Goal: Task Accomplishment & Management: Use online tool/utility

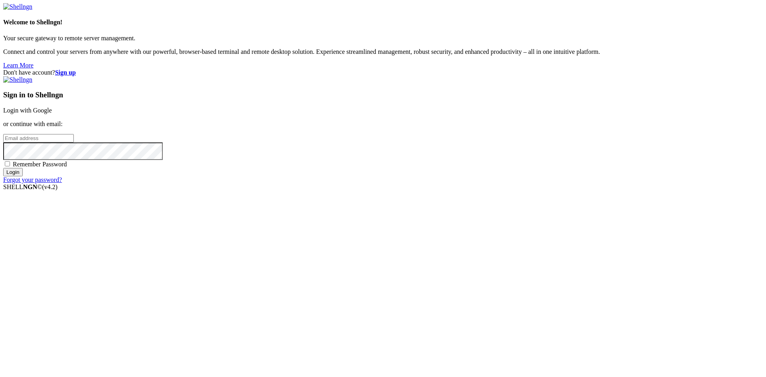
click at [52, 114] on link "Login with Google" at bounding box center [27, 110] width 49 height 7
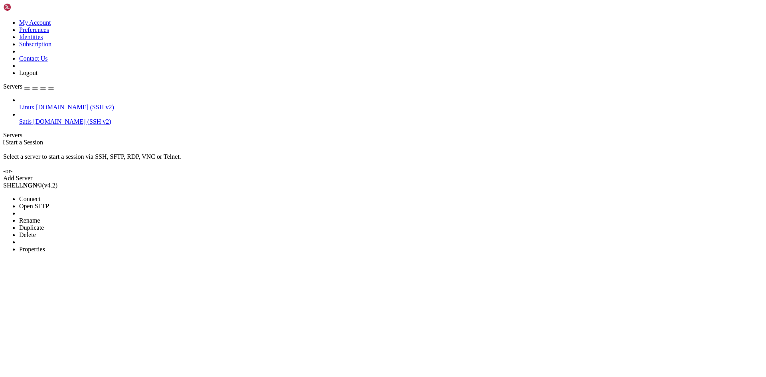
click at [49, 203] on span "Open SFTP" at bounding box center [34, 206] width 30 height 7
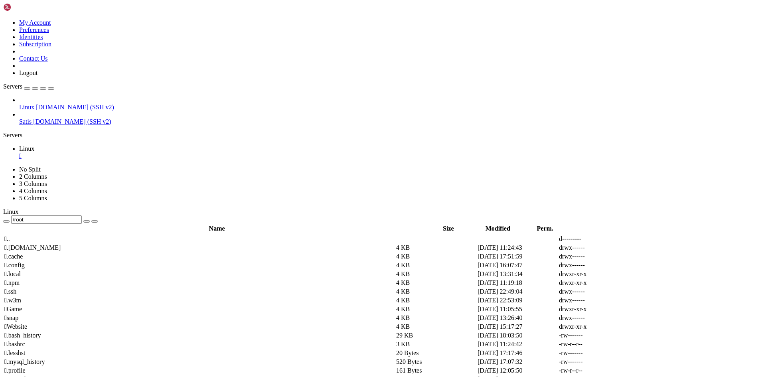
drag, startPoint x: 144, startPoint y: 27, endPoint x: 126, endPoint y: 27, distance: 18.7
click at [82, 215] on input "/root" at bounding box center [46, 219] width 71 height 8
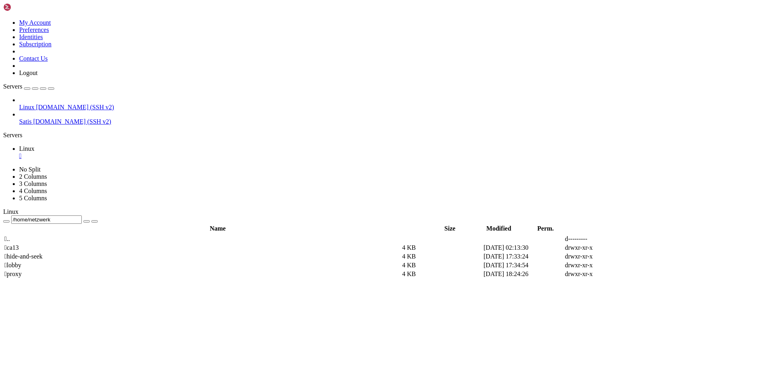
click at [22, 270] on span " proxy" at bounding box center [12, 273] width 17 height 7
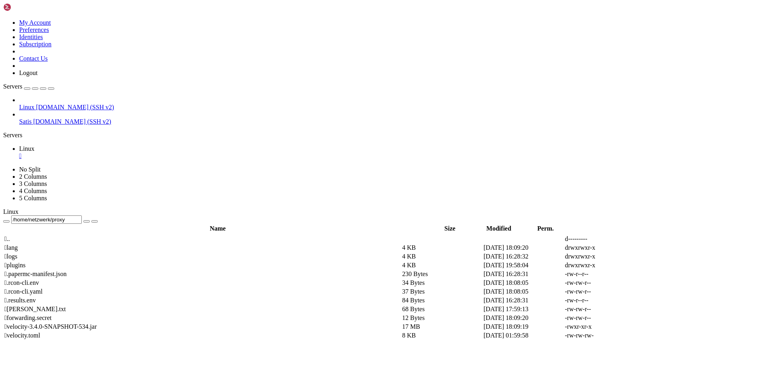
click at [142, 261] on td " plugins" at bounding box center [202, 265] width 397 height 8
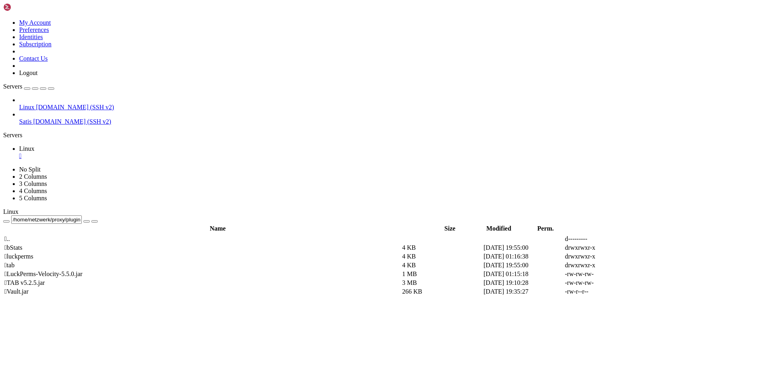
click at [10, 235] on span " .." at bounding box center [7, 238] width 6 height 7
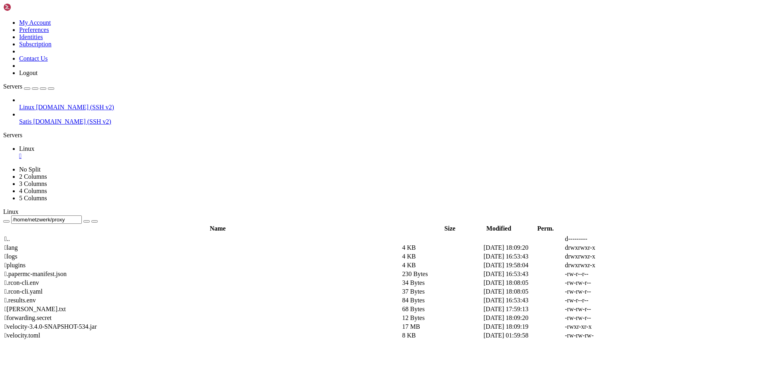
click at [138, 235] on td " .." at bounding box center [202, 239] width 397 height 8
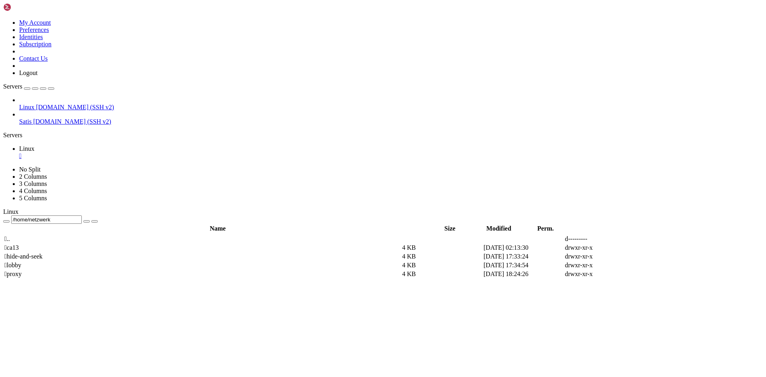
click at [10, 235] on span " .." at bounding box center [7, 238] width 6 height 7
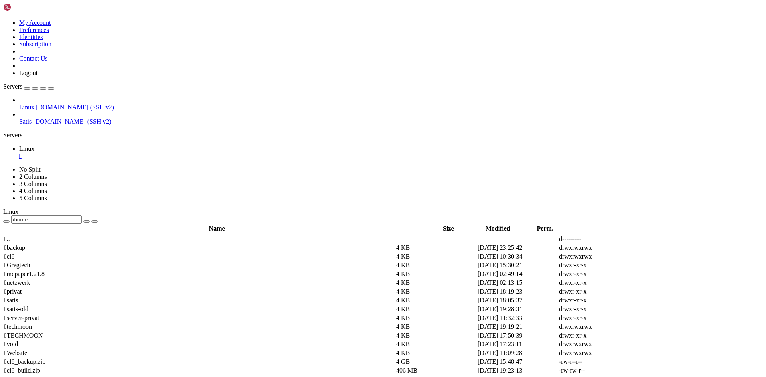
click at [30, 279] on span " netzwerk" at bounding box center [17, 282] width 26 height 7
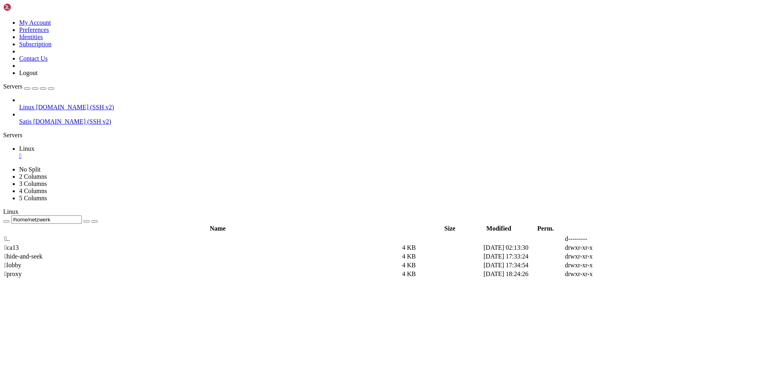
click at [22, 270] on span " proxy" at bounding box center [12, 273] width 17 height 7
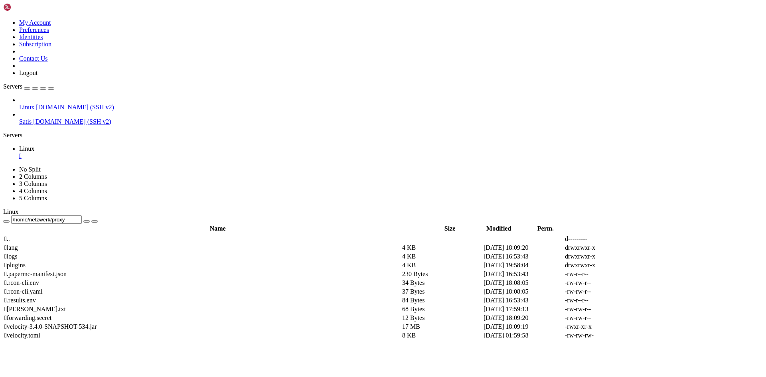
click at [26, 262] on span " plugins" at bounding box center [14, 265] width 21 height 7
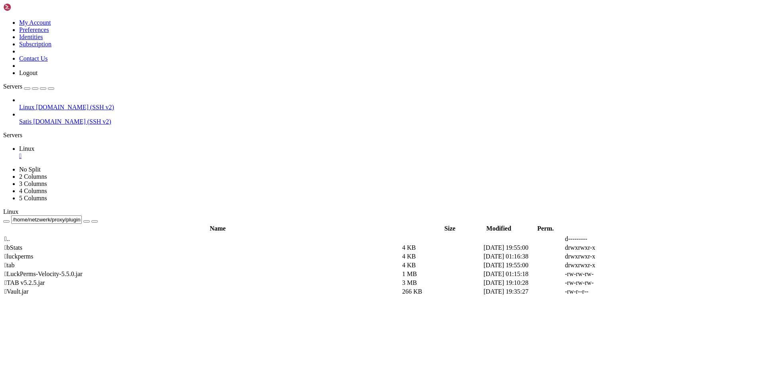
click at [33, 253] on span " luckperms" at bounding box center [18, 256] width 29 height 7
type input "/home/netzwerk/proxy/plugins/luckperms"
click at [646, 265] on icon at bounding box center [646, 265] width 0 height 0
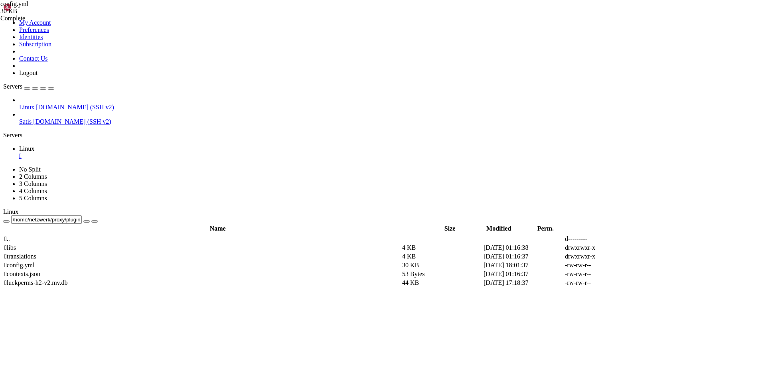
type textarea "database: MCNetwork"
click at [10, 235] on span " .." at bounding box center [7, 238] width 6 height 7
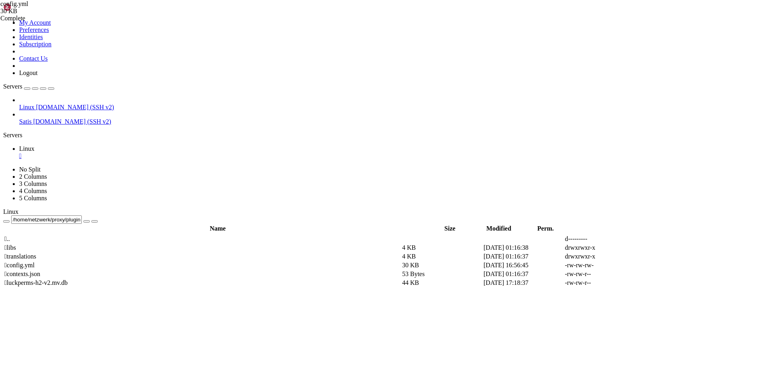
click at [10, 235] on span " .." at bounding box center [7, 238] width 6 height 7
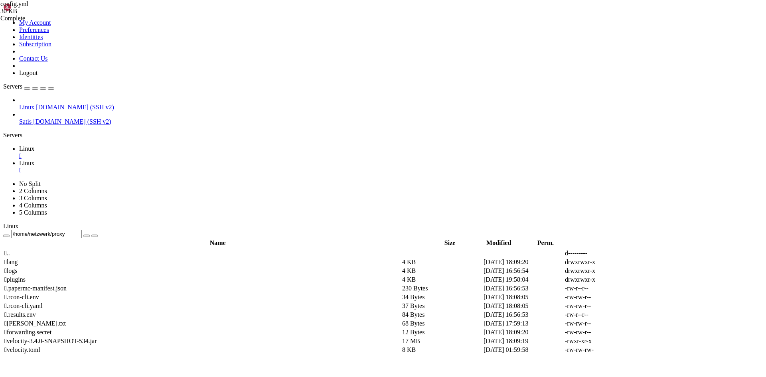
scroll to position [0, 0]
click at [34, 145] on span "Linux" at bounding box center [26, 148] width 15 height 7
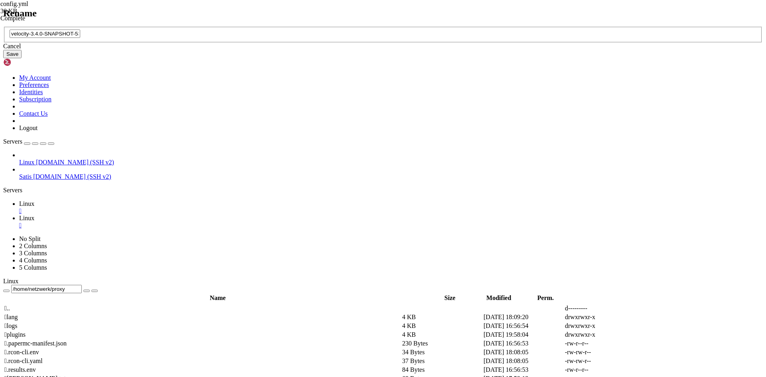
click at [3, 27] on icon at bounding box center [3, 27] width 0 height 0
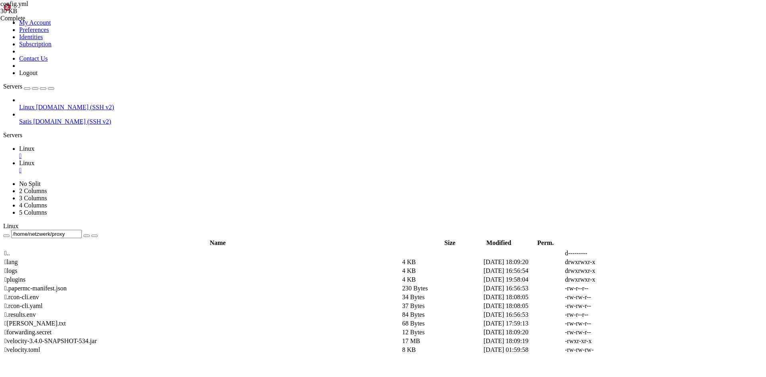
click at [34, 160] on span "Linux" at bounding box center [26, 163] width 15 height 7
drag, startPoint x: 346, startPoint y: 715, endPoint x: 113, endPoint y: 713, distance: 232.9
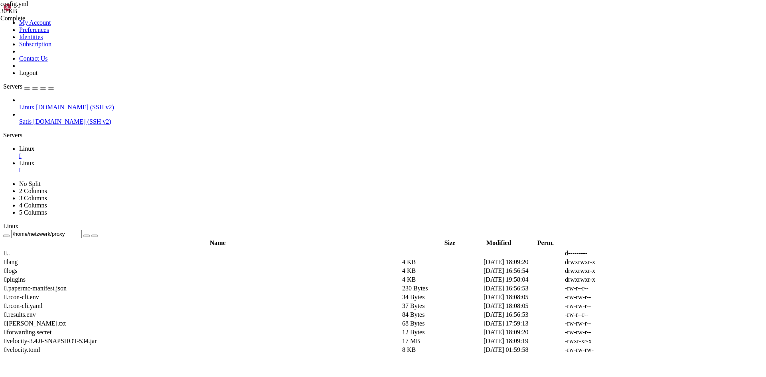
scroll to position [271, 0]
drag, startPoint x: 14, startPoint y: 1016, endPoint x: 118, endPoint y: 1035, distance: 106.3
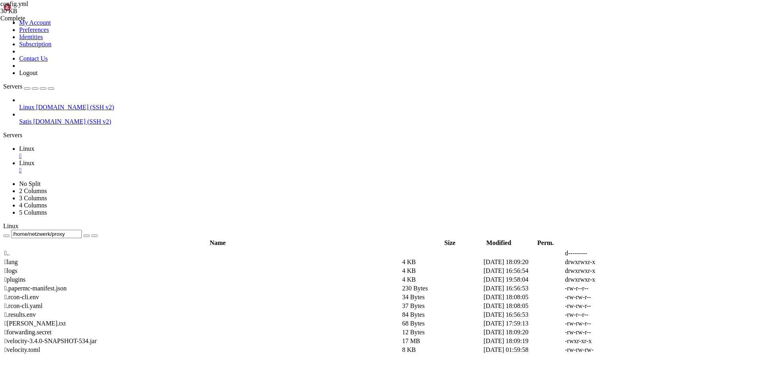
click at [119, 145] on link "Linux " at bounding box center [390, 152] width 743 height 14
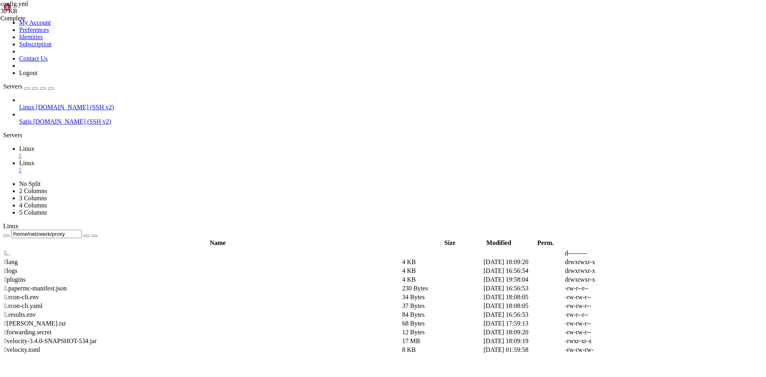
click at [26, 276] on span " plugins" at bounding box center [14, 279] width 21 height 7
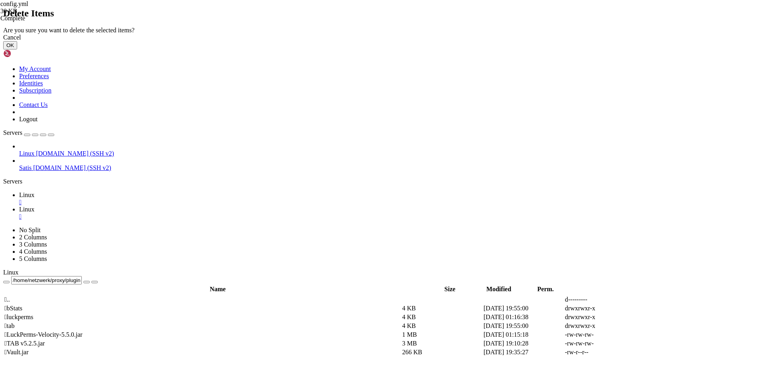
click at [17, 49] on button "OK" at bounding box center [10, 45] width 14 height 8
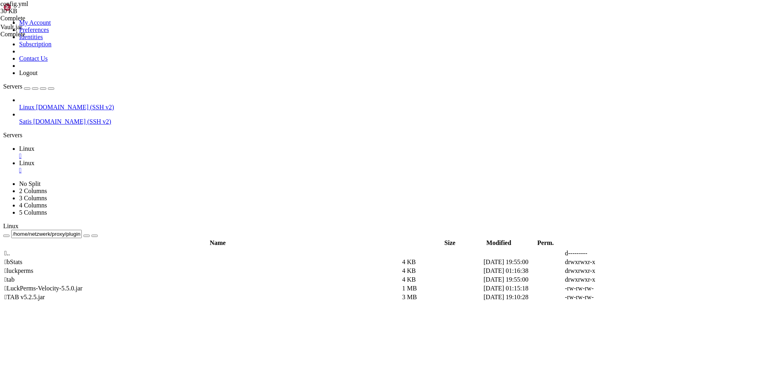
click at [19, 160] on icon at bounding box center [19, 163] width 0 height 7
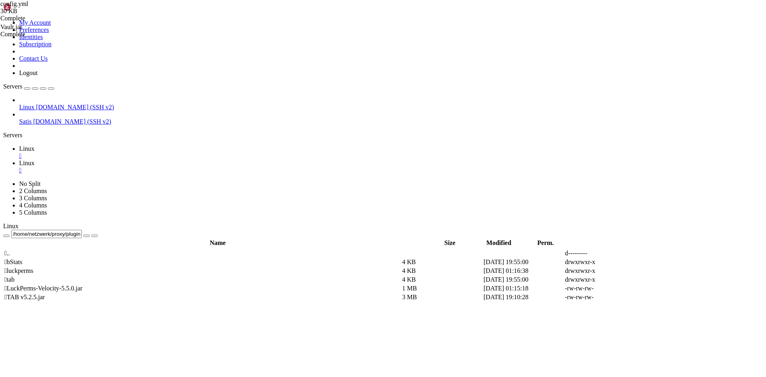
click at [116, 145] on link "Linux " at bounding box center [390, 152] width 743 height 14
click at [10, 250] on span " .." at bounding box center [7, 253] width 6 height 7
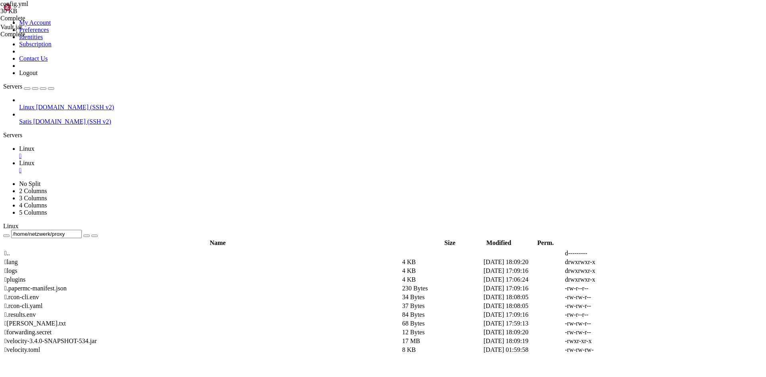
click at [10, 250] on span " .." at bounding box center [7, 253] width 6 height 7
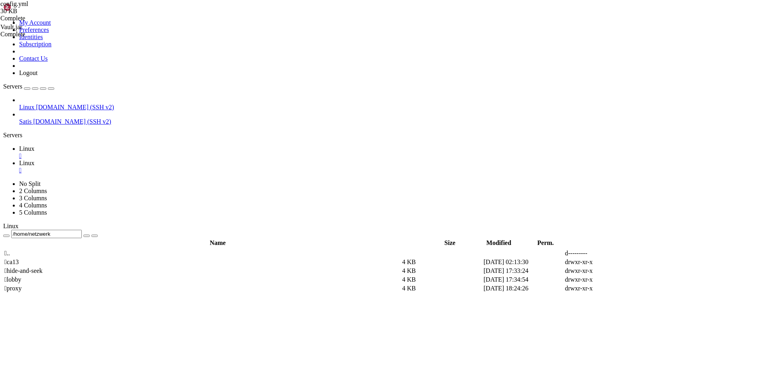
click at [34, 160] on span "Linux" at bounding box center [26, 163] width 15 height 7
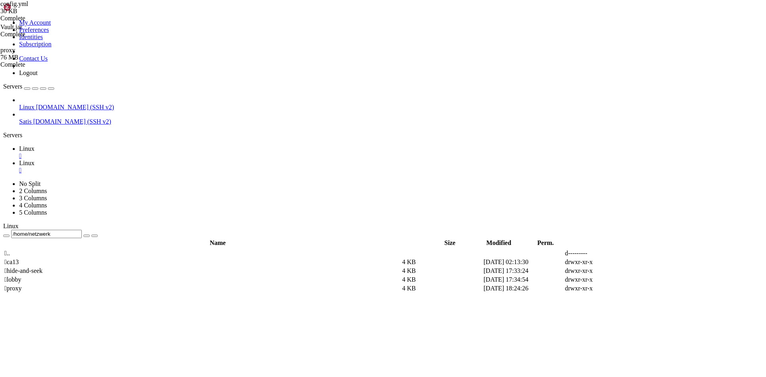
drag, startPoint x: 235, startPoint y: 1009, endPoint x: 6, endPoint y: 1008, distance: 228.5
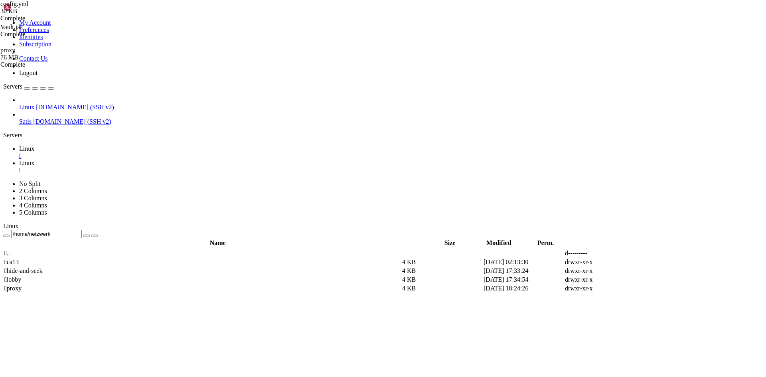
click at [19, 145] on icon at bounding box center [19, 148] width 0 height 7
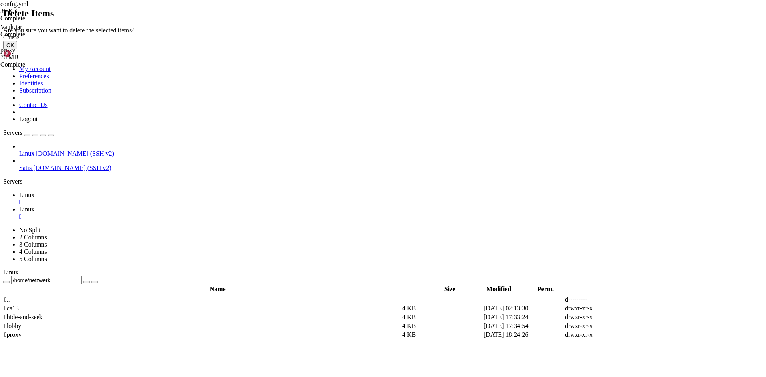
click at [17, 49] on button "OK" at bounding box center [10, 45] width 14 height 8
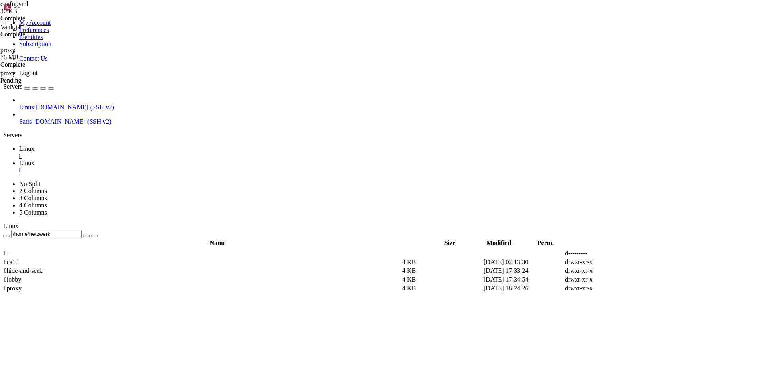
click at [19, 160] on icon at bounding box center [19, 163] width 0 height 7
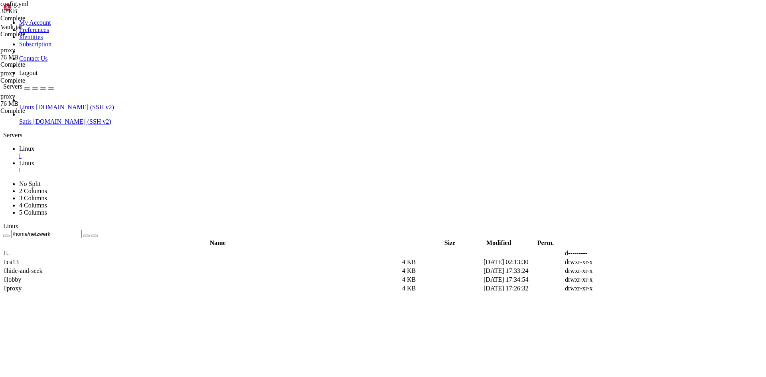
click at [19, 145] on icon at bounding box center [19, 148] width 0 height 7
click at [136, 276] on td " lobby" at bounding box center [202, 280] width 397 height 8
click at [174, 276] on td " lobby" at bounding box center [202, 280] width 397 height 8
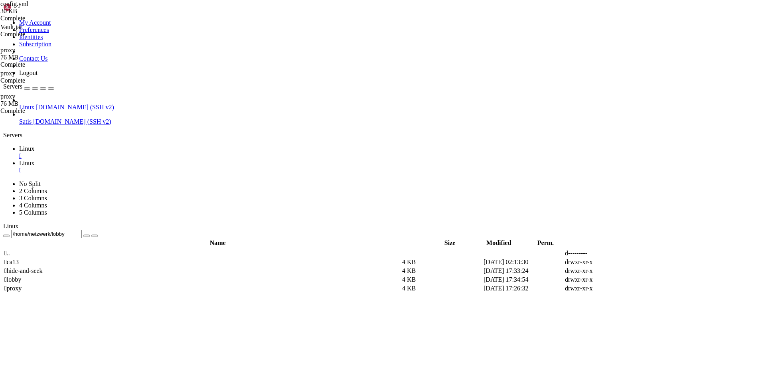
click at [174, 276] on td " lobby" at bounding box center [202, 280] width 397 height 8
click at [21, 276] on span " lobby" at bounding box center [12, 279] width 17 height 7
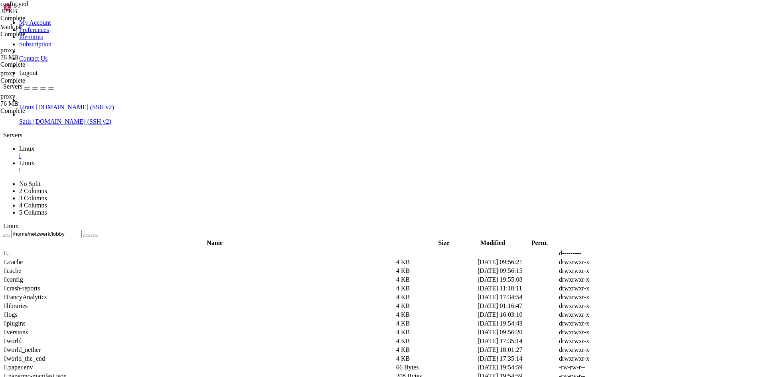
click at [26, 320] on span " plugins" at bounding box center [14, 323] width 21 height 7
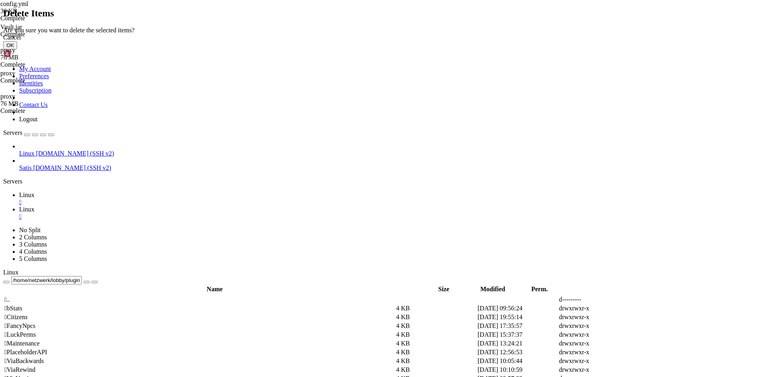
click at [17, 49] on button "OK" at bounding box center [10, 45] width 14 height 8
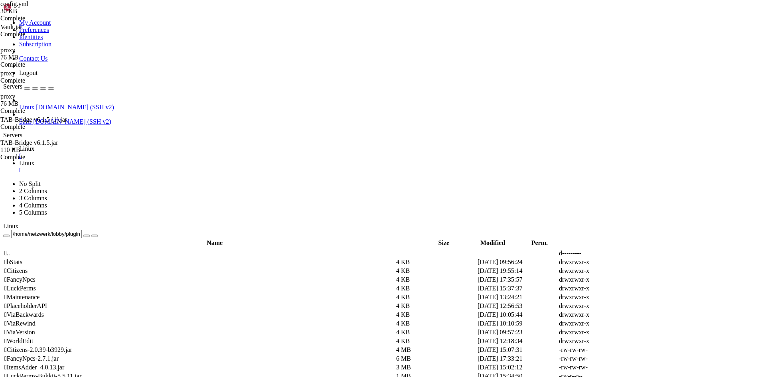
scroll to position [0, 0]
click at [750, 244] on div "config.yml 30 KB Complete Vault.jar Complete proxy 76 MB Complete proxy Complet…" at bounding box center [383, 188] width 766 height 377
click at [87, 236] on div "submit" at bounding box center [87, 236] width 0 height 0
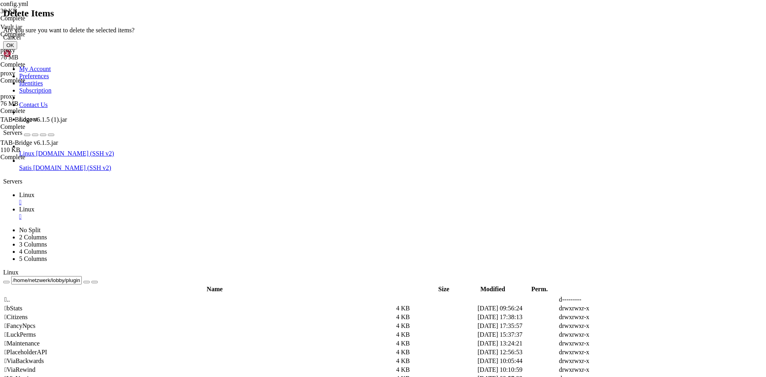
click at [17, 49] on button "OK" at bounding box center [10, 45] width 14 height 8
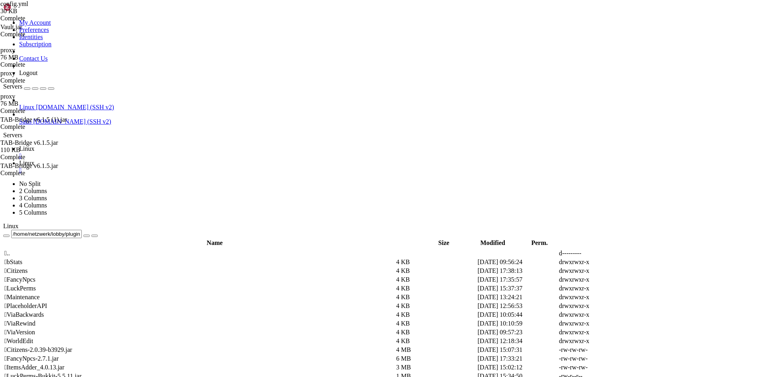
scroll to position [0, 0]
drag, startPoint x: 212, startPoint y: 30, endPoint x: 170, endPoint y: 30, distance: 42.3
click at [82, 230] on input "/home/netzwerk/lobby/plugins" at bounding box center [46, 234] width 71 height 8
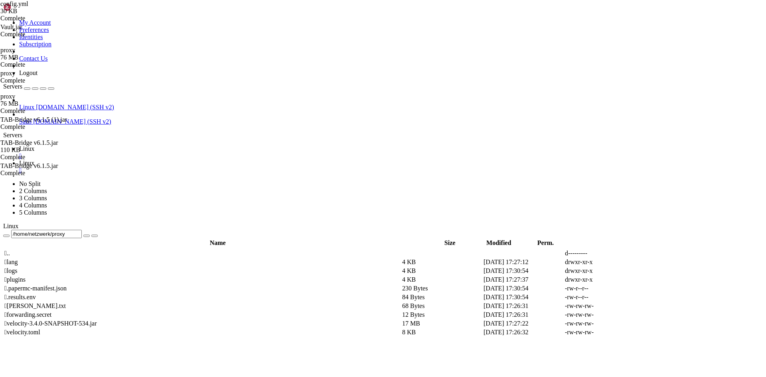
click at [26, 276] on span " plugins" at bounding box center [14, 279] width 21 height 7
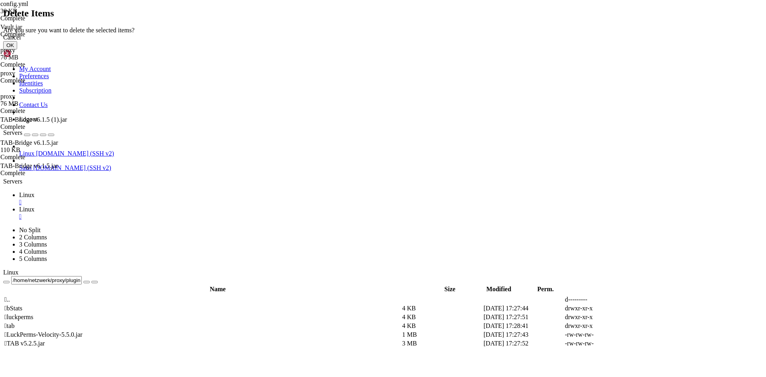
click at [17, 49] on button "OK" at bounding box center [10, 45] width 14 height 8
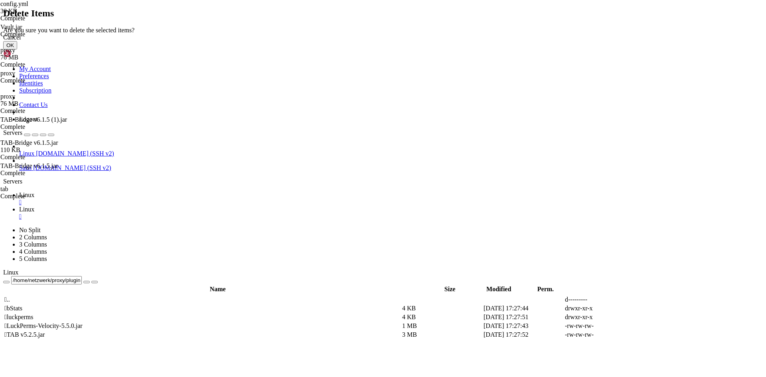
click at [17, 49] on button "OK" at bounding box center [10, 45] width 14 height 8
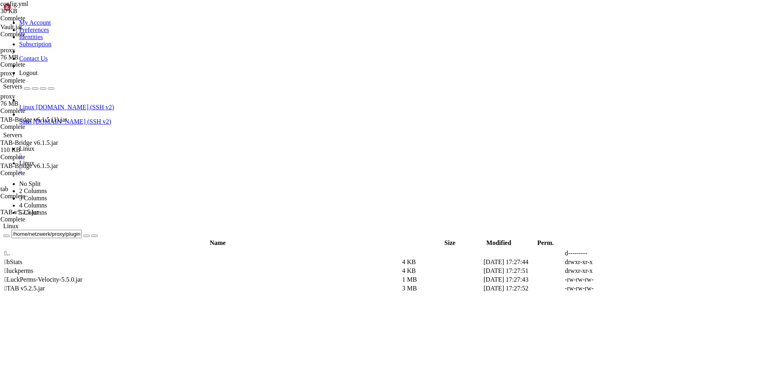
drag, startPoint x: 213, startPoint y: 31, endPoint x: 170, endPoint y: 32, distance: 43.1
click at [82, 230] on input "/home/netzwerk/proxy/plugins" at bounding box center [46, 234] width 71 height 8
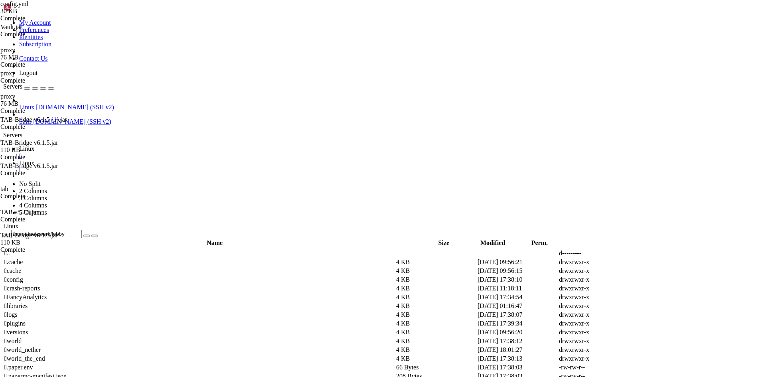
click at [139, 319] on td " plugins" at bounding box center [199, 323] width 391 height 8
drag, startPoint x: 191, startPoint y: 32, endPoint x: 168, endPoint y: 33, distance: 22.8
click at [168, 230] on div "/home/netzwerk/lobby/plugins" at bounding box center [382, 234] width 759 height 8
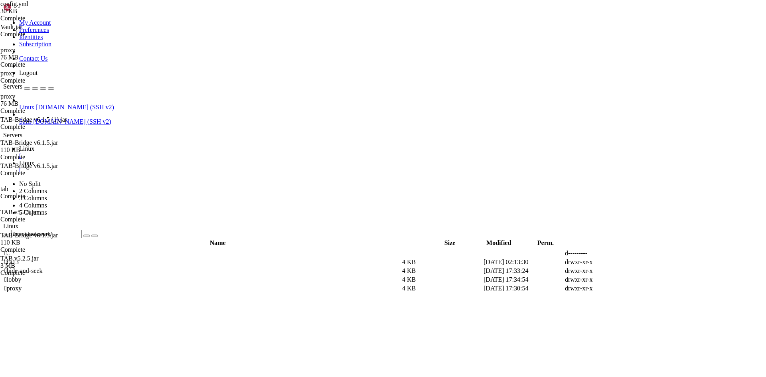
click at [43, 267] on span " hide-and-seek" at bounding box center [23, 270] width 38 height 7
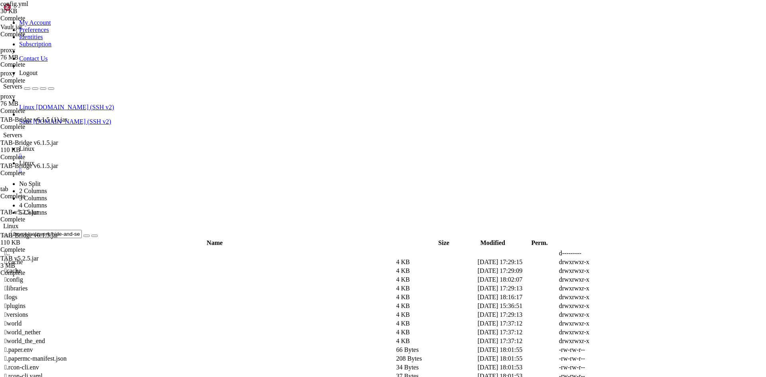
click at [26, 302] on span " plugins" at bounding box center [14, 305] width 21 height 7
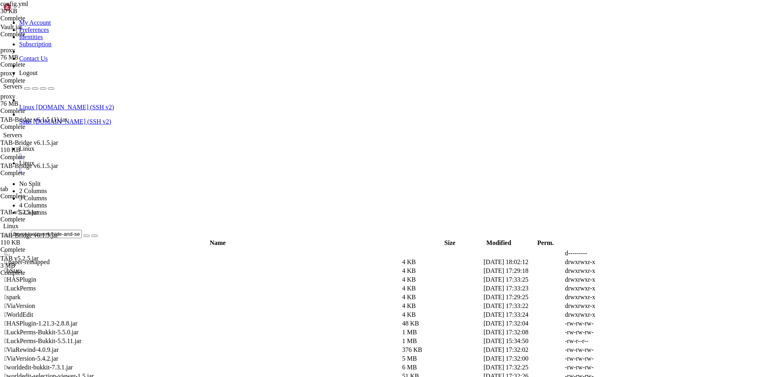
click at [187, 249] on td " .." at bounding box center [202, 253] width 397 height 8
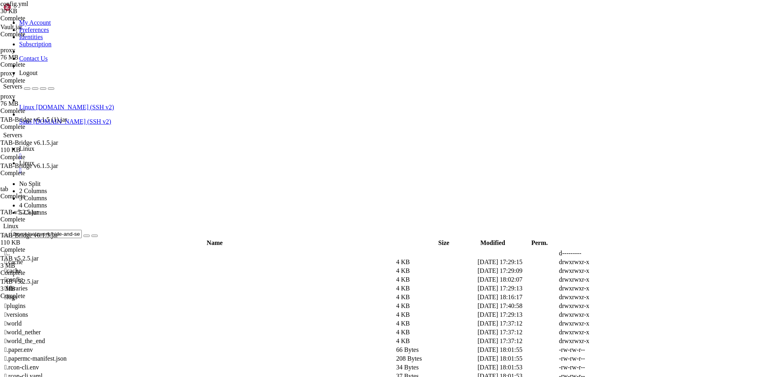
click at [187, 249] on td " .." at bounding box center [199, 253] width 391 height 8
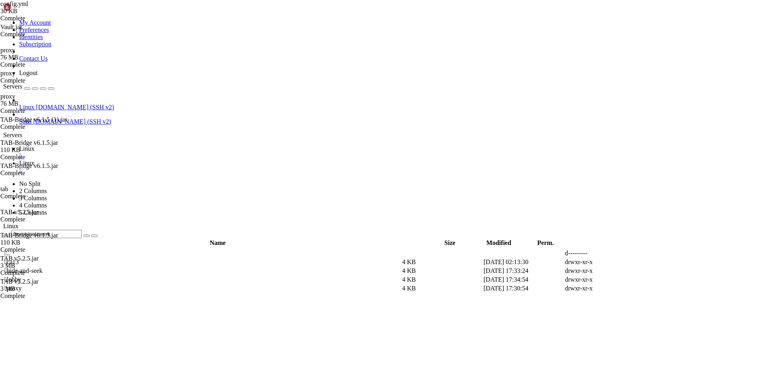
click at [187, 249] on td " .." at bounding box center [202, 253] width 397 height 8
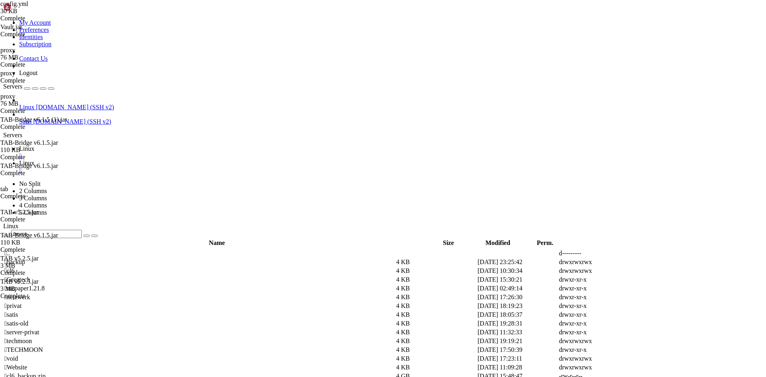
click at [150, 284] on td " mcpaper1.21.8" at bounding box center [199, 288] width 391 height 8
click at [142, 311] on td " plugins" at bounding box center [199, 315] width 391 height 8
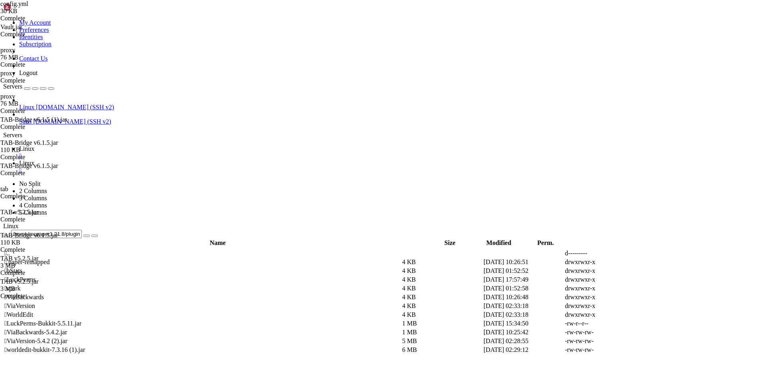
drag, startPoint x: 227, startPoint y: 22, endPoint x: 143, endPoint y: 25, distance: 83.8
click at [82, 230] on input "/home/mcpaper1.21.8/plugins" at bounding box center [46, 234] width 71 height 8
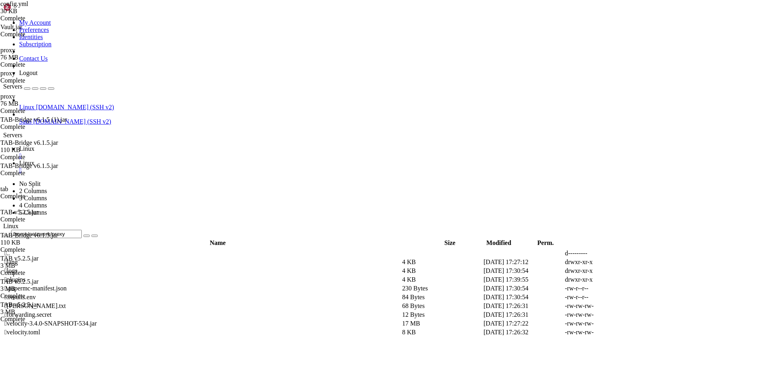
click at [144, 276] on td " plugins" at bounding box center [202, 280] width 397 height 8
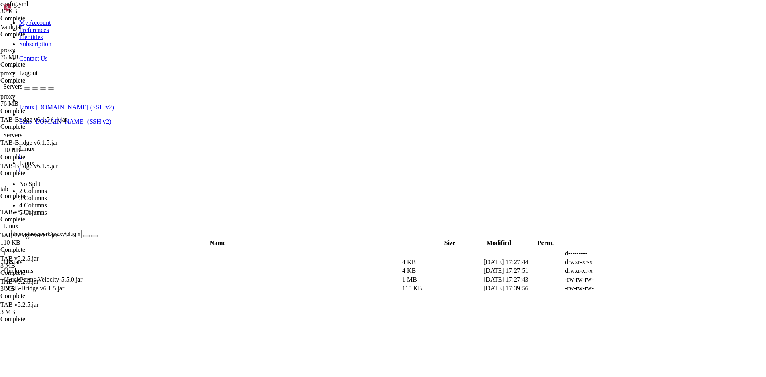
click at [87, 236] on div "submit" at bounding box center [87, 236] width 0 height 0
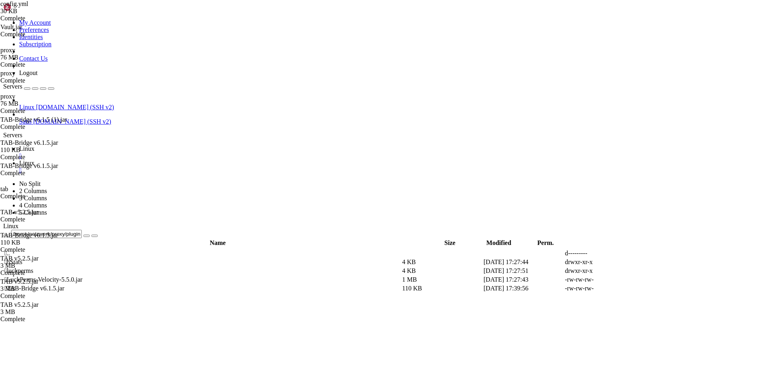
click at [134, 249] on td " .." at bounding box center [202, 253] width 397 height 8
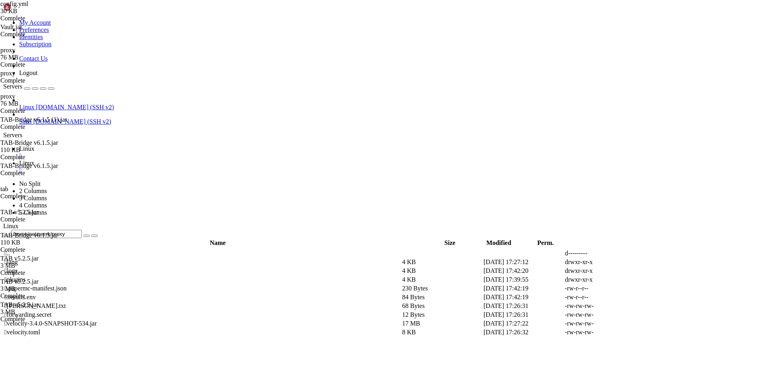
click at [26, 276] on span " plugins" at bounding box center [14, 279] width 21 height 7
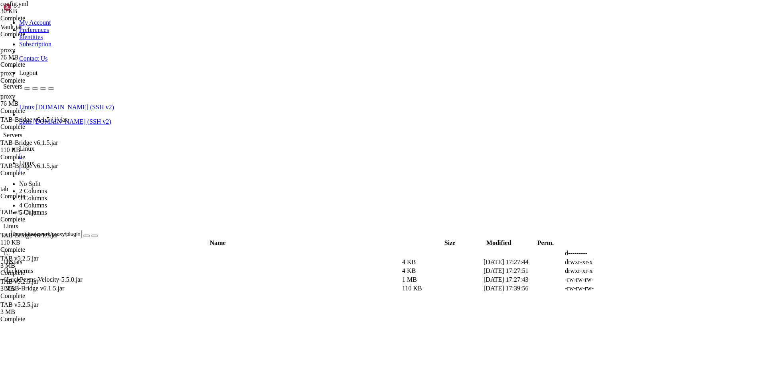
click at [10, 250] on span " .." at bounding box center [7, 253] width 6 height 7
type input "/home/netzwerk/proxy"
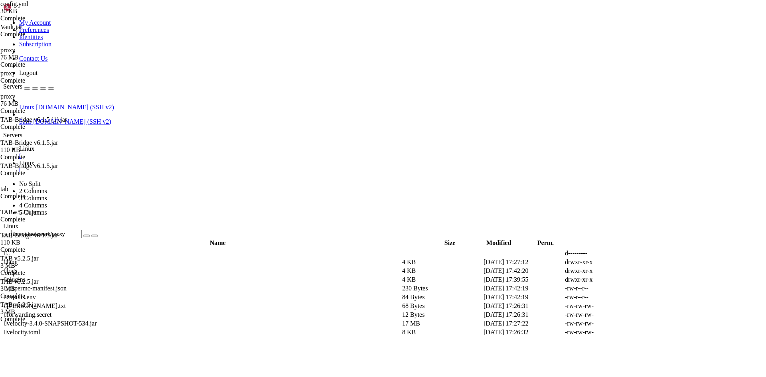
click at [87, 236] on div "submit" at bounding box center [87, 236] width 0 height 0
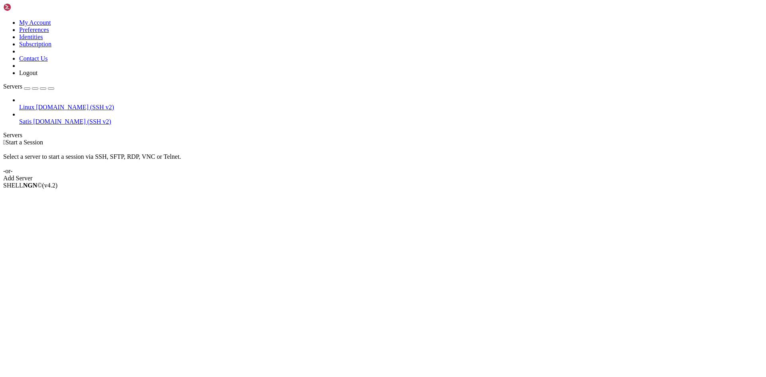
drag, startPoint x: 0, startPoint y: 0, endPoint x: 36, endPoint y: 44, distance: 56.9
click at [49, 203] on span "Open SFTP" at bounding box center [34, 206] width 30 height 7
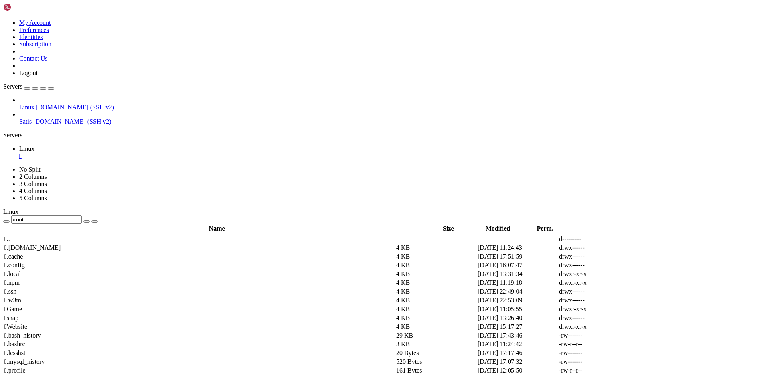
click at [138, 235] on td " .." at bounding box center [199, 239] width 391 height 8
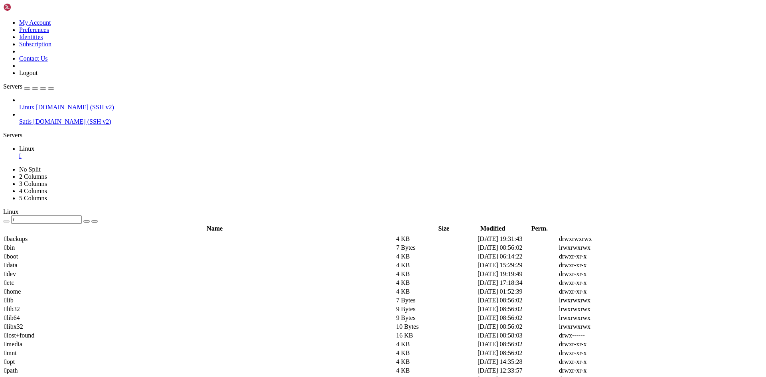
click at [21, 288] on span " home" at bounding box center [12, 291] width 16 height 7
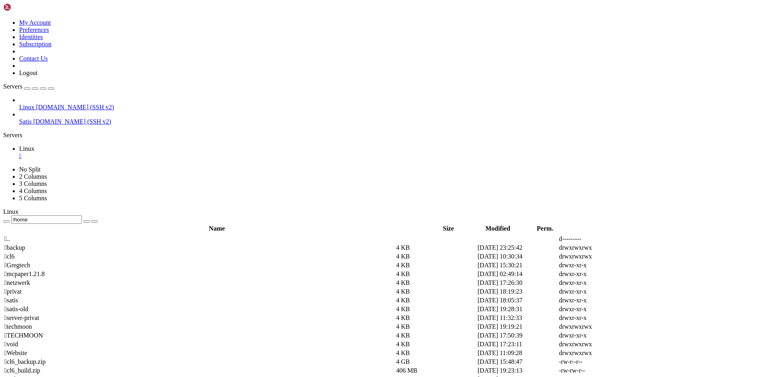
click at [137, 279] on td " netzwerk" at bounding box center [199, 283] width 391 height 8
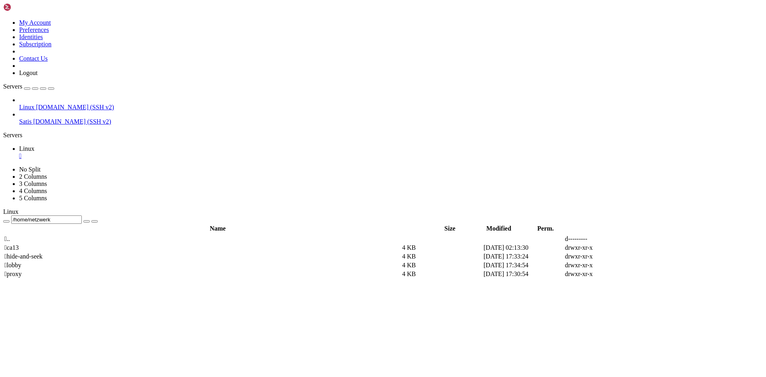
click at [22, 270] on span " proxy" at bounding box center [12, 273] width 17 height 7
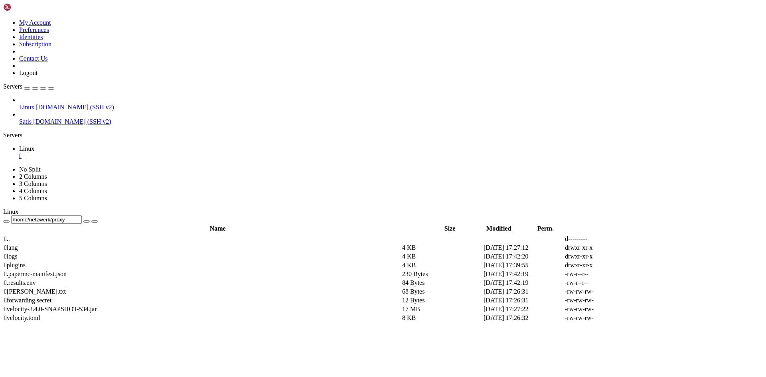
click at [26, 262] on span " plugins" at bounding box center [14, 265] width 21 height 7
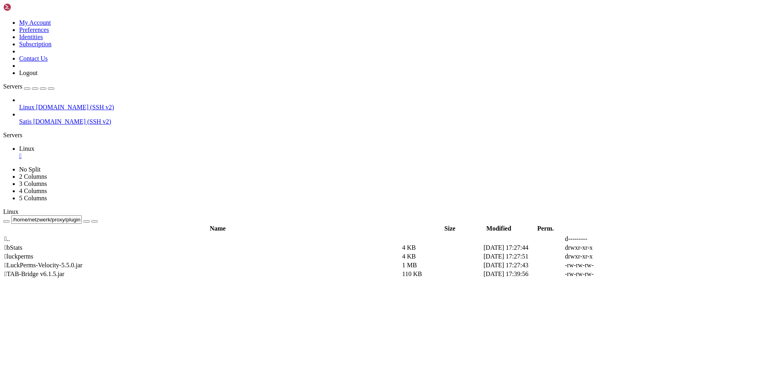
drag, startPoint x: 209, startPoint y: 27, endPoint x: 169, endPoint y: 27, distance: 40.3
click at [82, 215] on input "/home/netzwerk/proxy/plugins" at bounding box center [46, 219] width 71 height 8
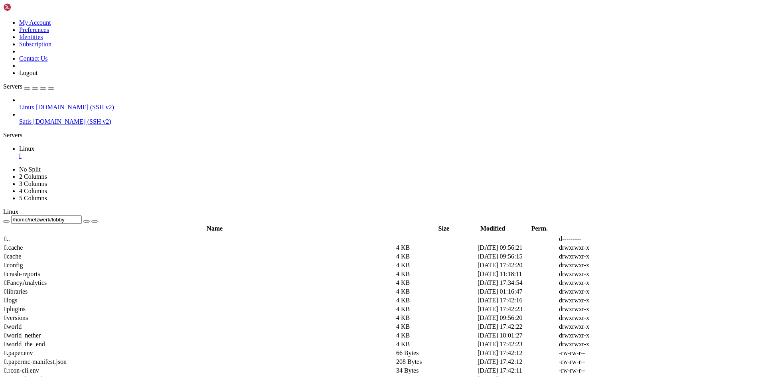
click at [143, 305] on td " plugins" at bounding box center [199, 309] width 391 height 8
click at [152, 296] on td " TAB" at bounding box center [199, 300] width 391 height 8
type input "/home/netzwerk/lobby/plugins/TAB"
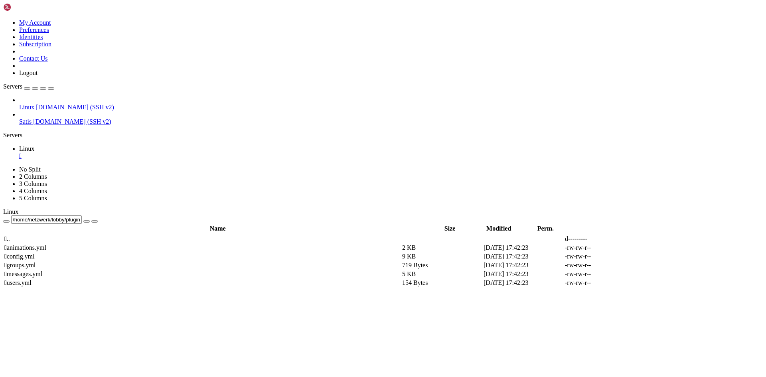
click at [646, 256] on icon at bounding box center [646, 256] width 0 height 0
drag, startPoint x: 164, startPoint y: 322, endPoint x: 149, endPoint y: 323, distance: 15.2
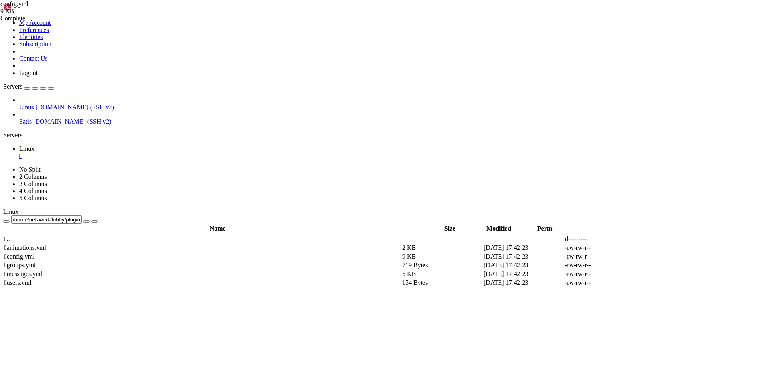
drag, startPoint x: 215, startPoint y: 341, endPoint x: 199, endPoint y: 341, distance: 16.0
type textarea "use-bukkit-permissions-manager: true"
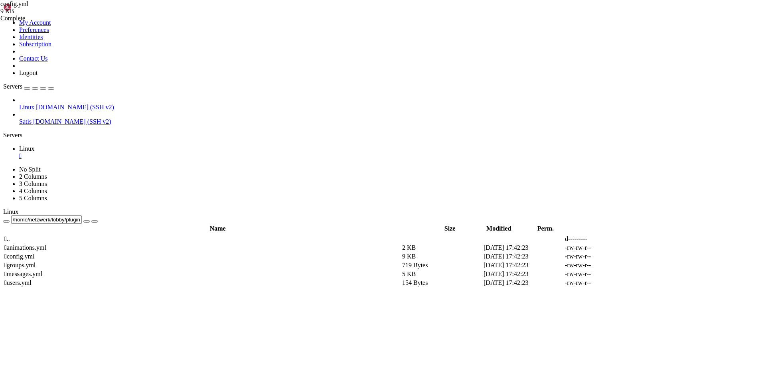
click at [646, 256] on icon at bounding box center [646, 256] width 0 height 0
drag, startPoint x: 121, startPoint y: 259, endPoint x: 129, endPoint y: 261, distance: 8.7
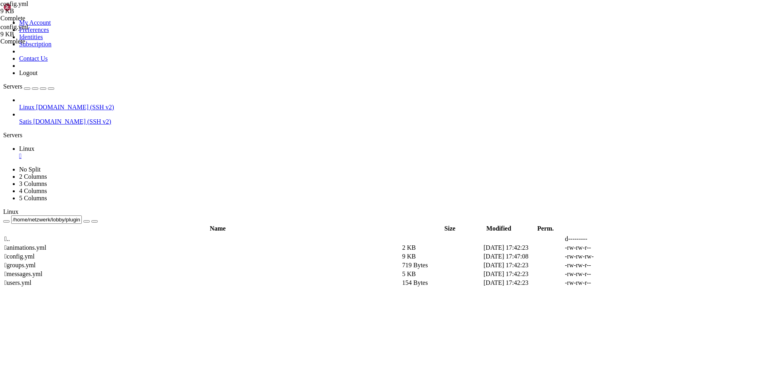
drag, startPoint x: 123, startPoint y: 260, endPoint x: 244, endPoint y: 318, distance: 134.7
drag, startPoint x: 127, startPoint y: 278, endPoint x: 246, endPoint y: 316, distance: 124.9
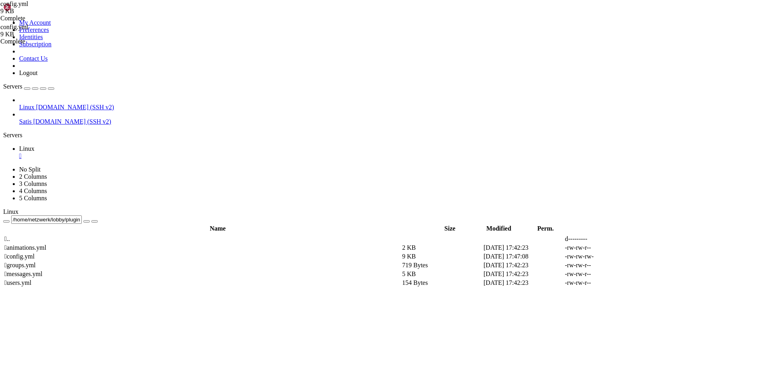
type textarea "exchange: 'plugin' url: 'amqp://guest:guest@localhost:5672/%2F'"
drag, startPoint x: 230, startPoint y: 29, endPoint x: 167, endPoint y: 30, distance: 62.6
click at [82, 215] on input "/home/netzwerk/lobby/plugins/TAB" at bounding box center [46, 219] width 71 height 8
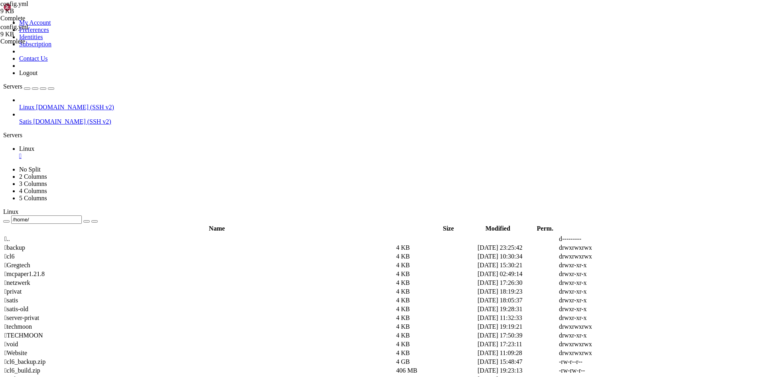
click at [45, 270] on span " mcpaper1.21.8" at bounding box center [24, 273] width 40 height 7
click at [26, 297] on span " plugins" at bounding box center [14, 300] width 21 height 7
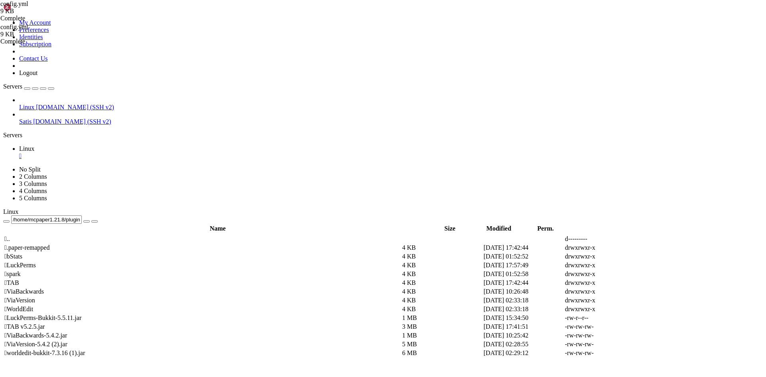
click at [142, 279] on td " TAB" at bounding box center [202, 283] width 397 height 8
type input "/home/mcpaper1.21.8/plugins/TAB"
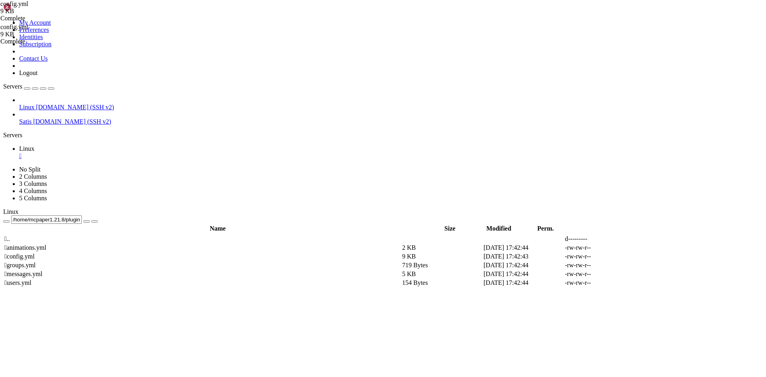
click at [646, 256] on icon at bounding box center [646, 256] width 0 height 0
drag, startPoint x: 139, startPoint y: 259, endPoint x: 243, endPoint y: 296, distance: 110.4
type textarea "url: 'amqp://guest:guest@localhost:5672/%2F'"
